Goal: Task Accomplishment & Management: Use online tool/utility

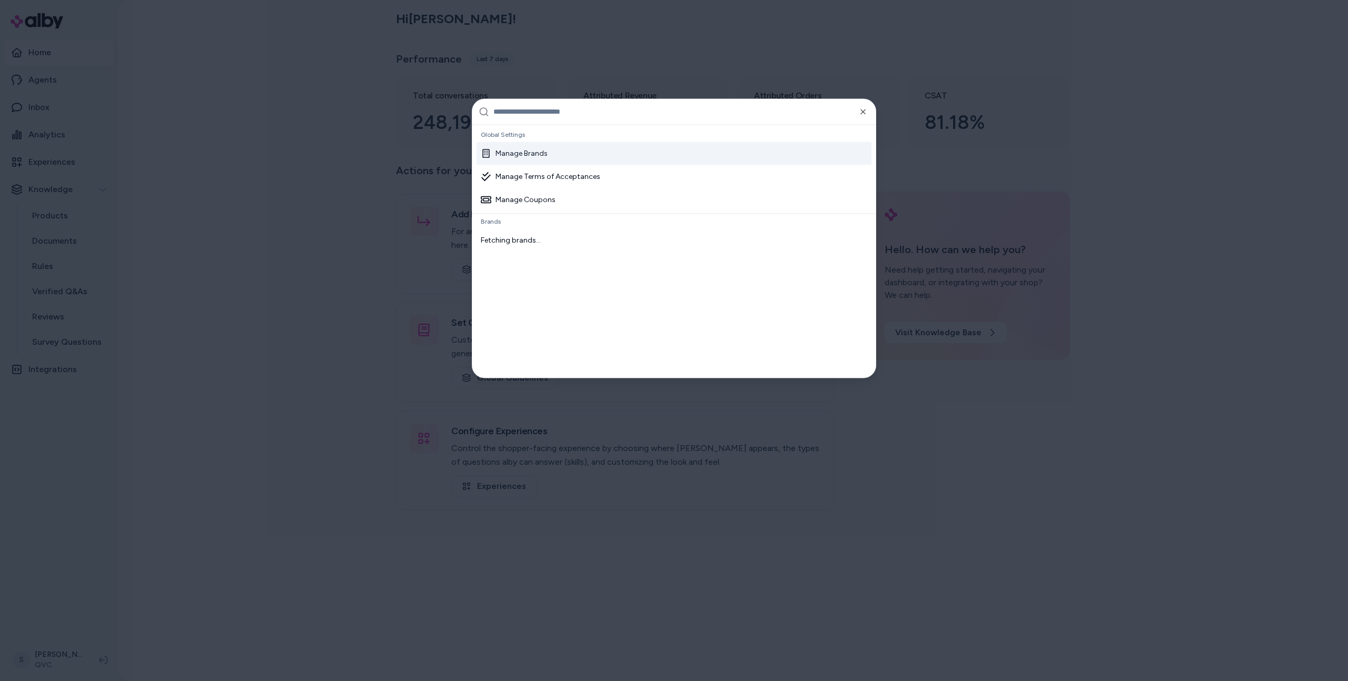
type input "**********"
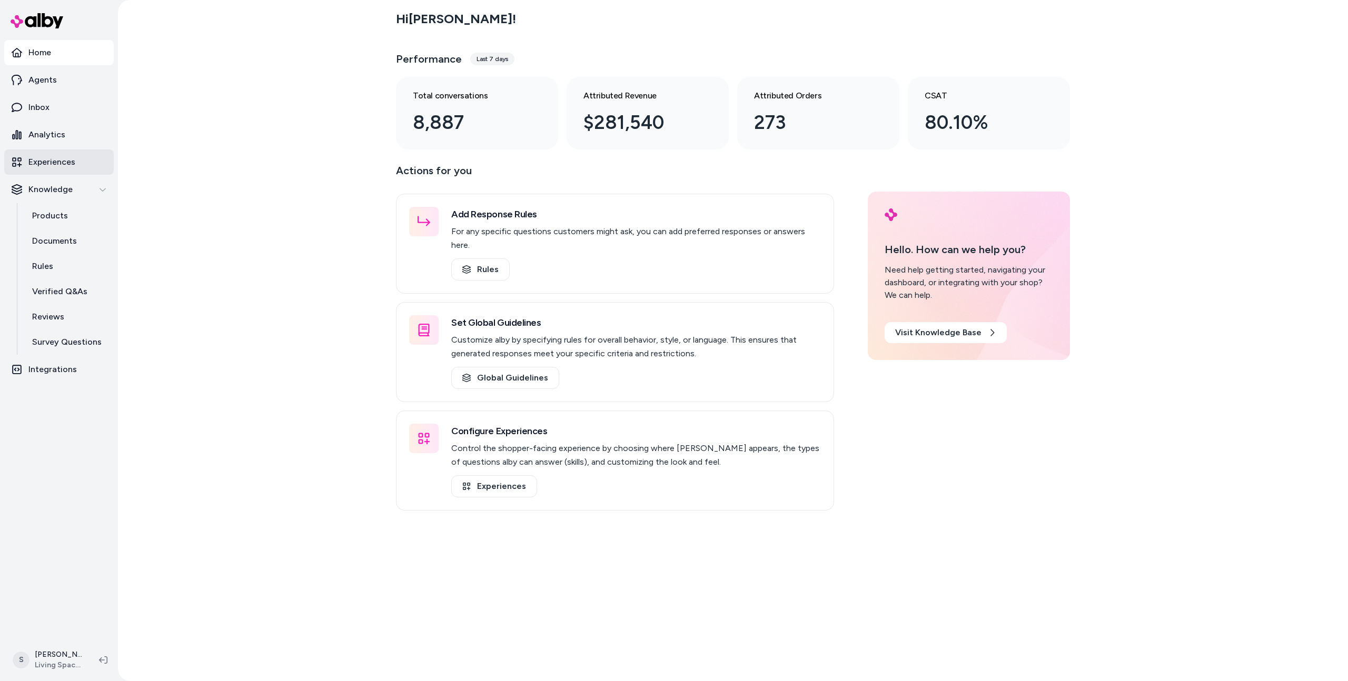
click at [67, 167] on p "Experiences" at bounding box center [51, 162] width 47 height 13
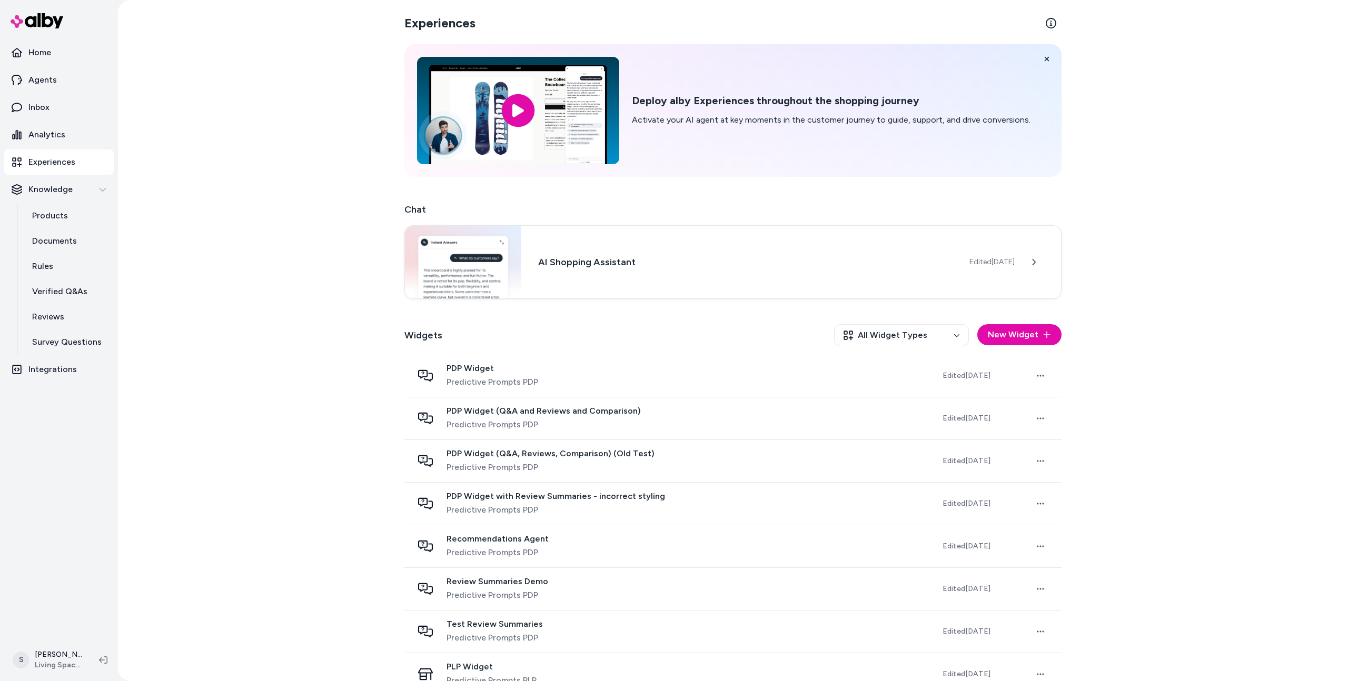
click at [264, 193] on div "Experiences Deploy alby Experiences throughout the shopping journey Activate yo…" at bounding box center [733, 340] width 1230 height 681
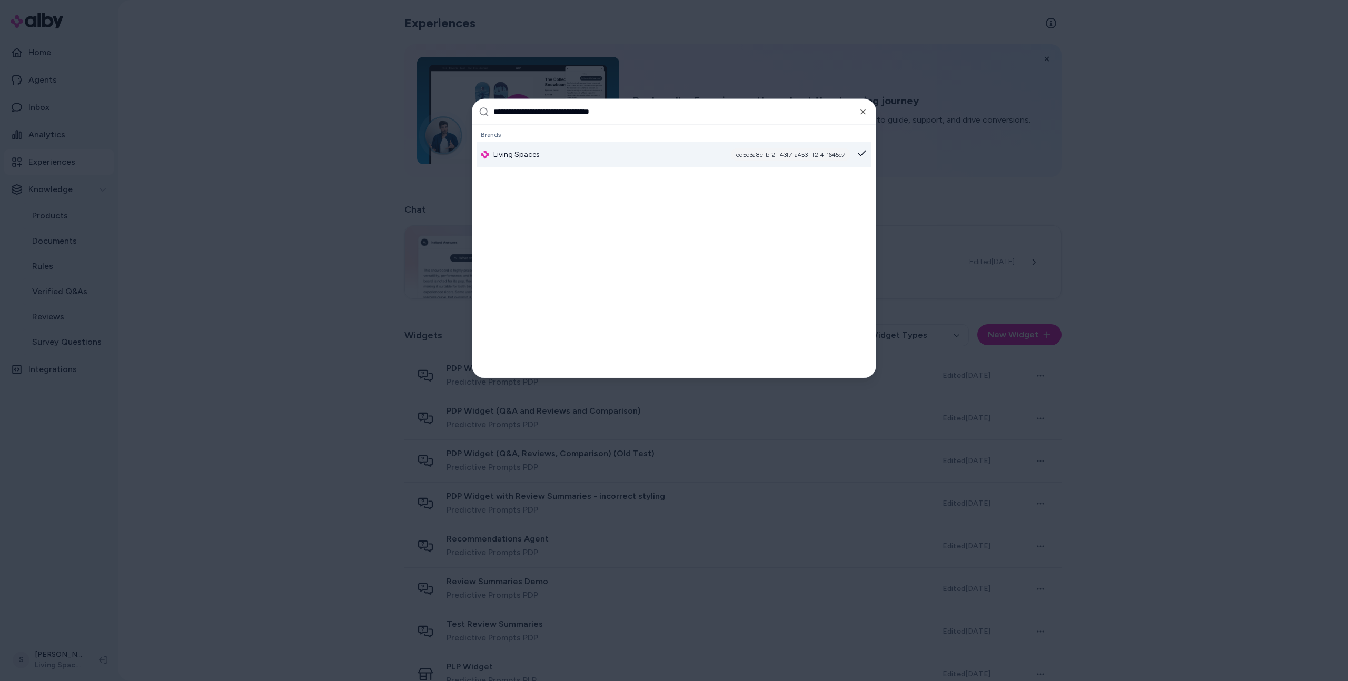
type input "**********"
